Goal: Task Accomplishment & Management: Manage account settings

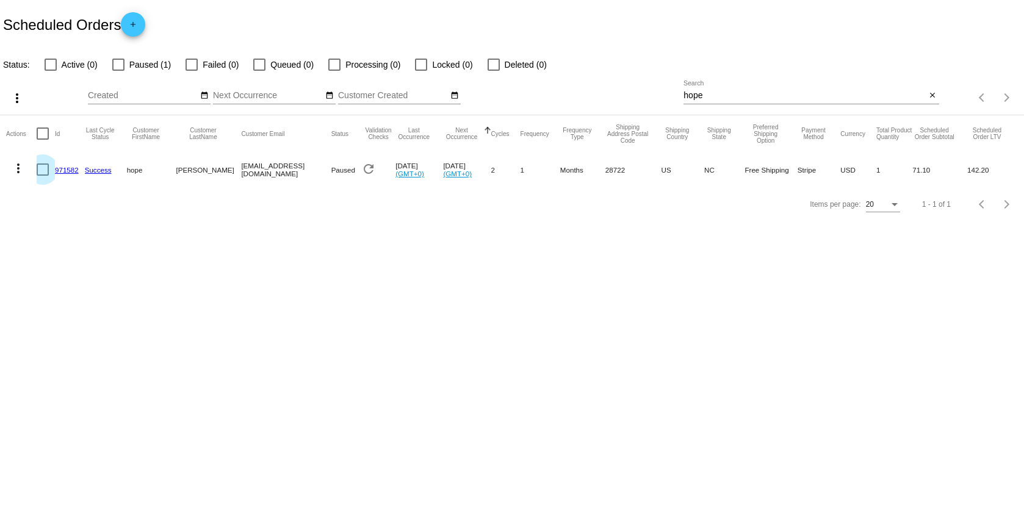
click at [40, 165] on div at bounding box center [43, 170] width 12 height 12
click at [42, 176] on input "checkbox" at bounding box center [42, 176] width 1 height 1
checkbox input "true"
click at [18, 174] on mat-icon "more_vert" at bounding box center [18, 168] width 15 height 15
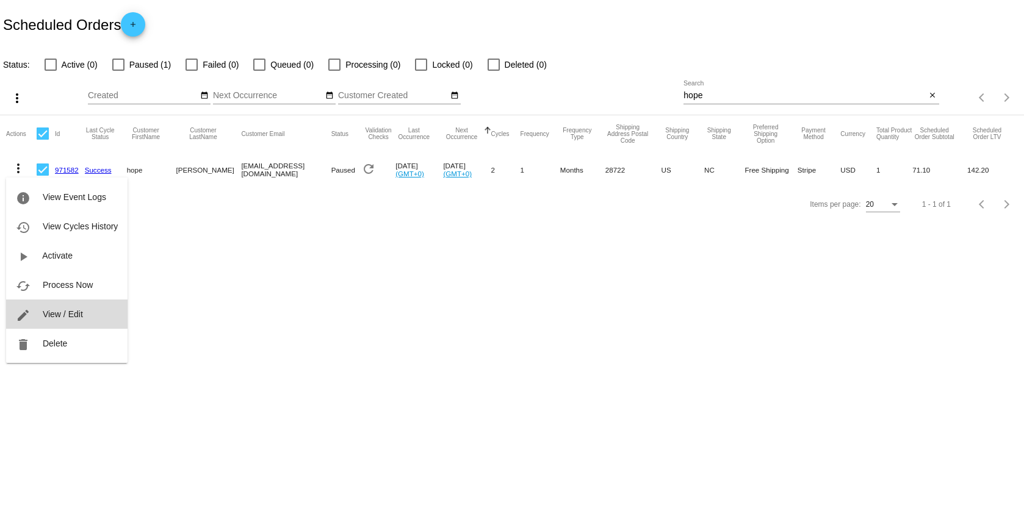
click at [59, 314] on span "View / Edit" at bounding box center [63, 315] width 40 height 10
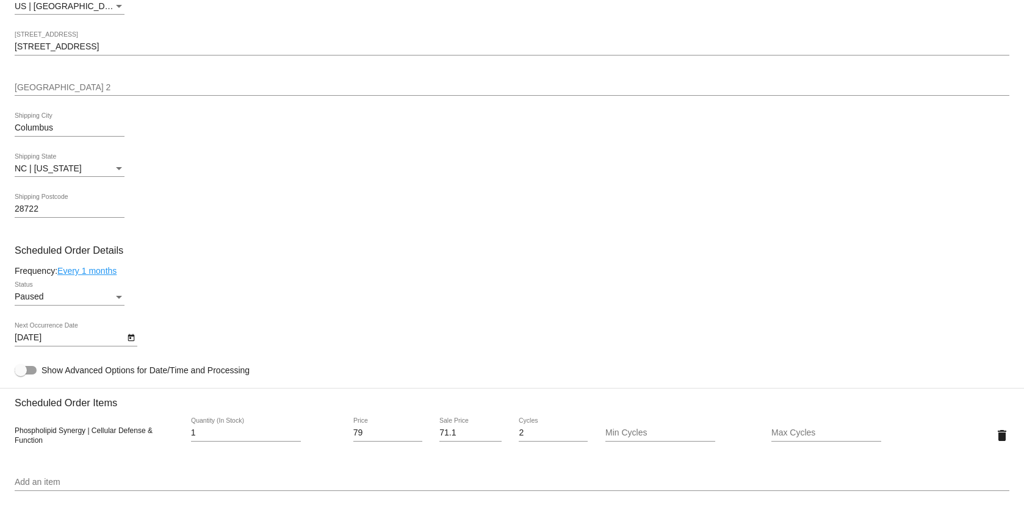
scroll to position [465, 0]
click at [131, 338] on icon "Open calendar" at bounding box center [131, 335] width 9 height 15
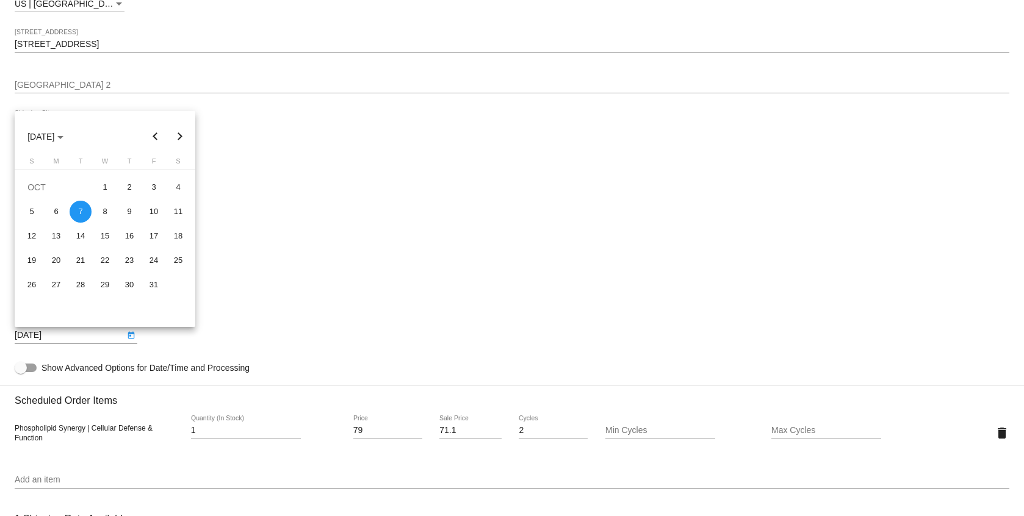
click at [182, 138] on button "Next month" at bounding box center [180, 137] width 24 height 24
click at [180, 137] on button "Next month" at bounding box center [180, 137] width 24 height 24
drag, startPoint x: 134, startPoint y: 185, endPoint x: 132, endPoint y: 191, distance: 6.4
click at [132, 191] on div "1" at bounding box center [129, 187] width 22 height 22
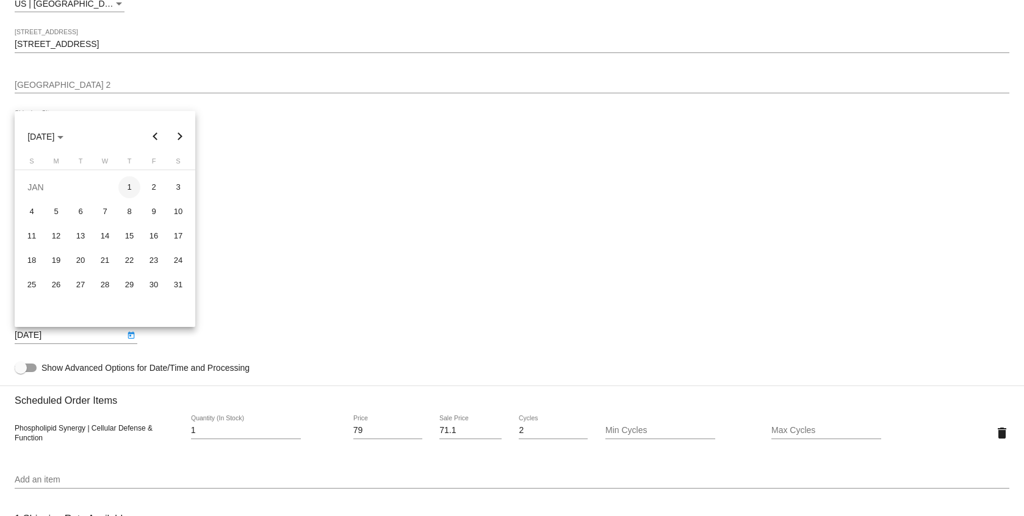
type input "[DATE]"
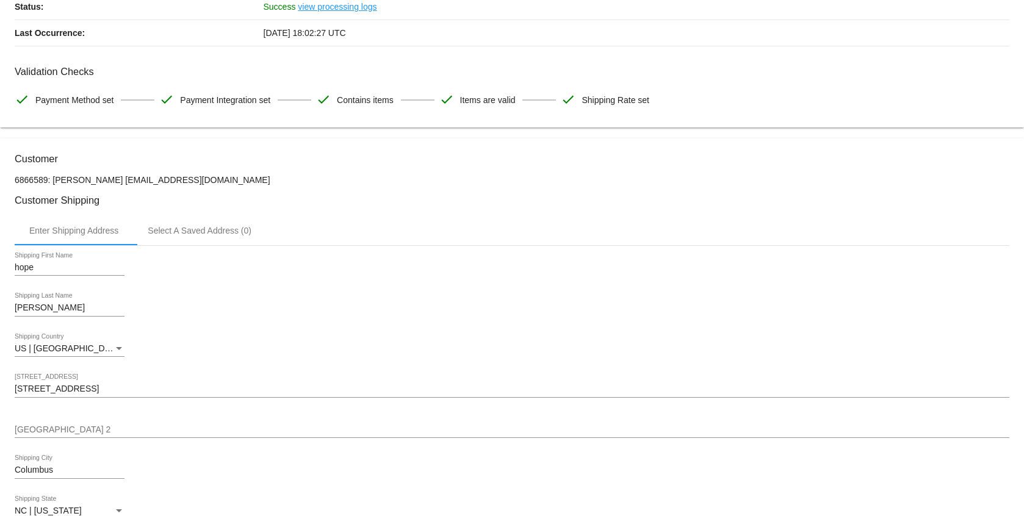
scroll to position [0, 0]
